Goal: Navigation & Orientation: Find specific page/section

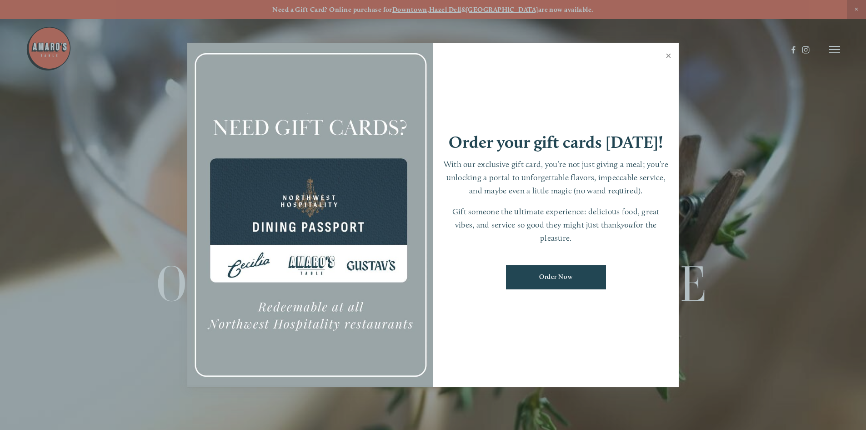
click at [668, 55] on link "Close" at bounding box center [669, 56] width 18 height 25
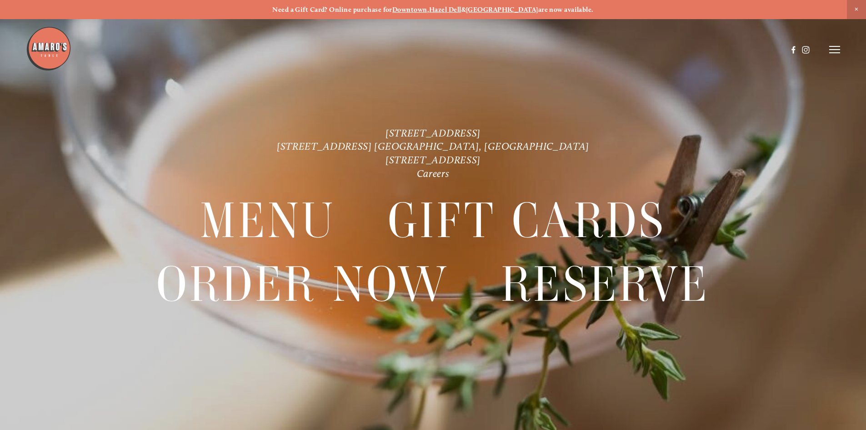
click at [835, 48] on icon at bounding box center [835, 49] width 11 height 8
click at [710, 49] on span "Visit" at bounding box center [712, 49] width 15 height 9
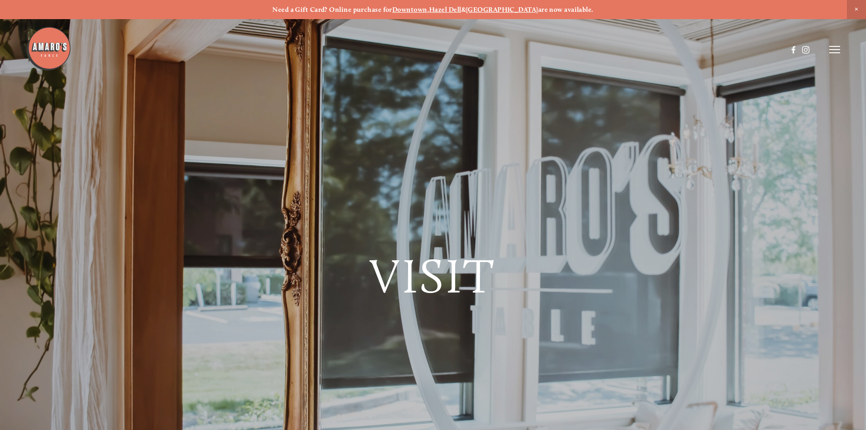
click at [834, 48] on icon at bounding box center [835, 49] width 11 height 8
click at [738, 47] on span "Gallery" at bounding box center [738, 49] width 22 height 9
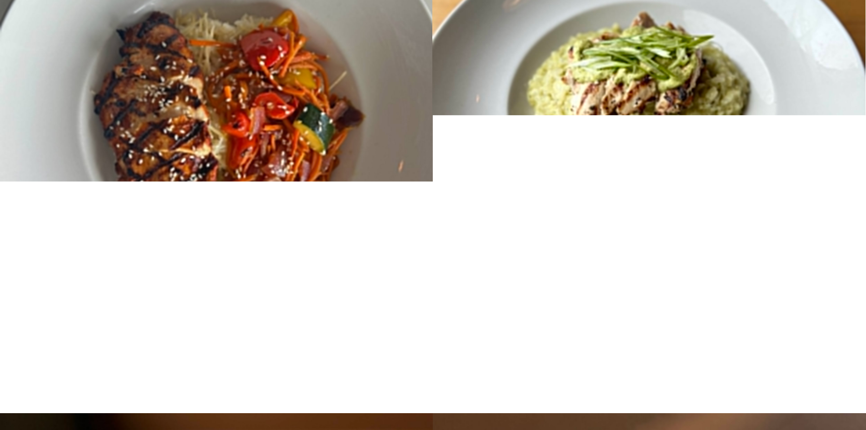
scroll to position [14644, 0]
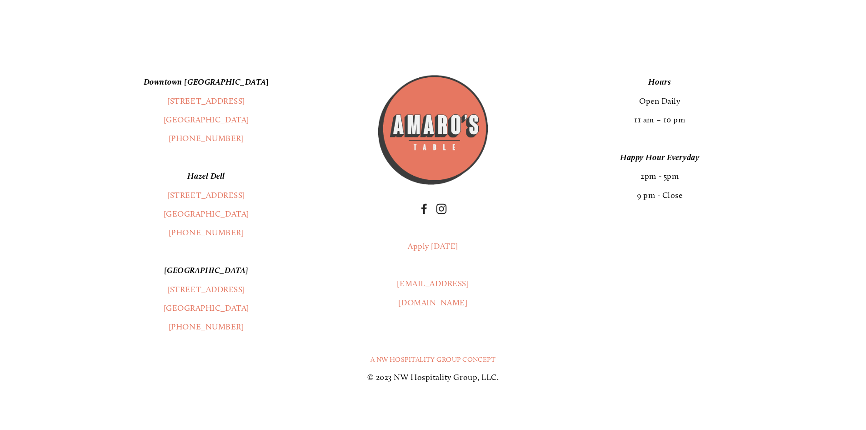
scroll to position [2454, 0]
